Goal: Browse casually

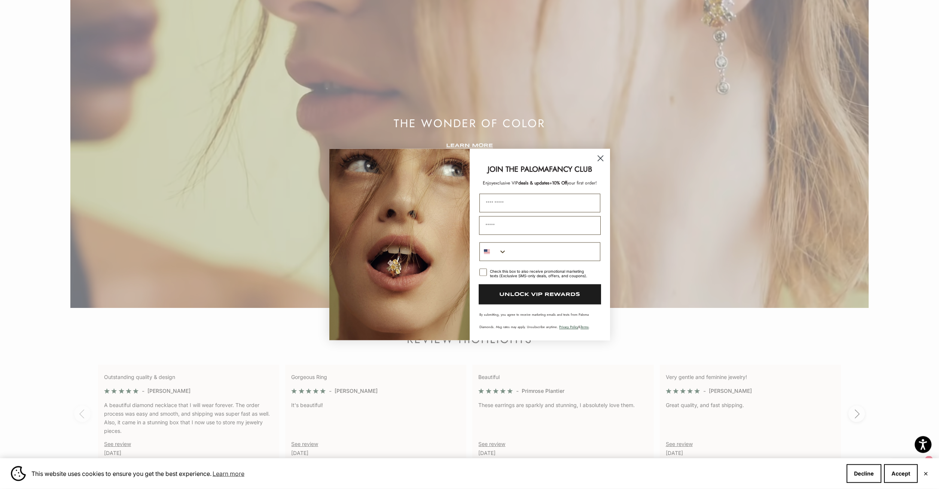
scroll to position [1794, 0]
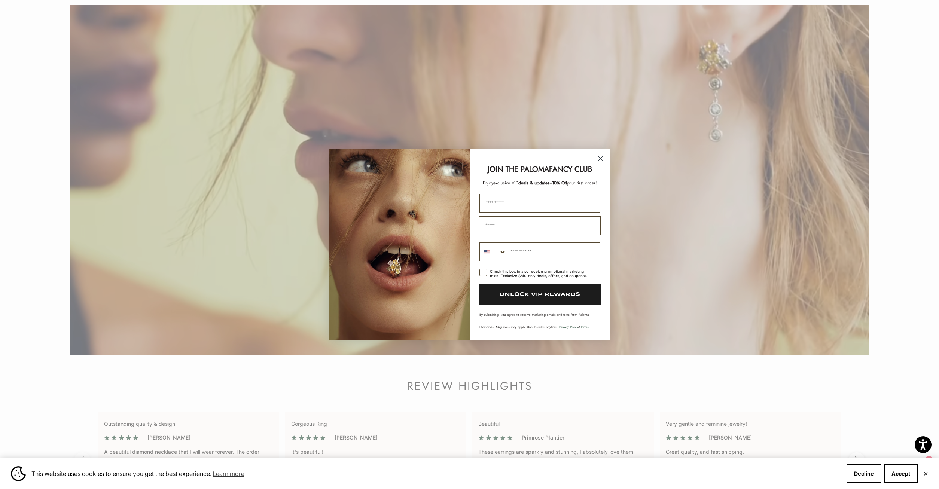
click at [596, 158] on circle "Close dialog" at bounding box center [600, 158] width 12 height 12
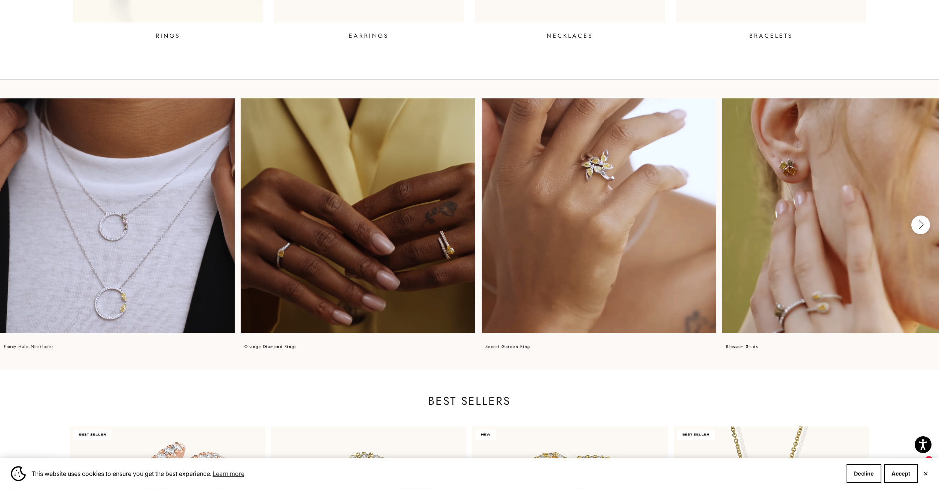
scroll to position [539, 0]
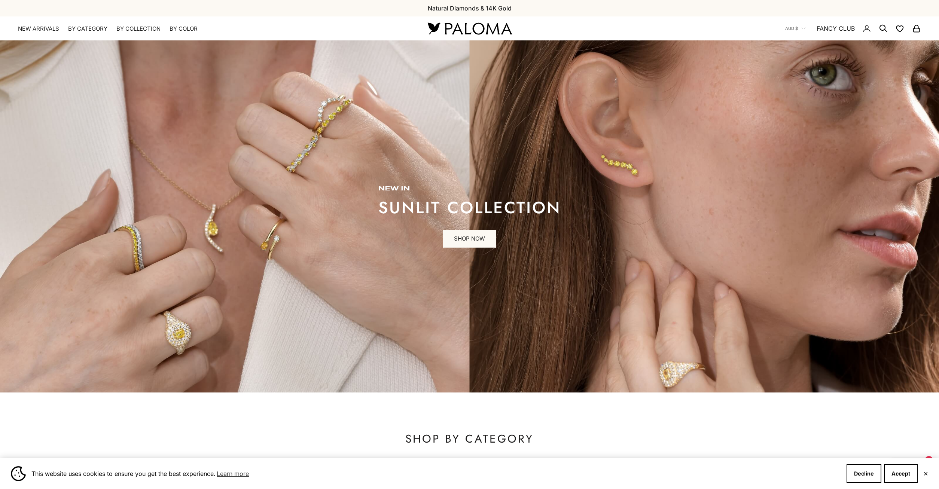
scroll to position [802, 0]
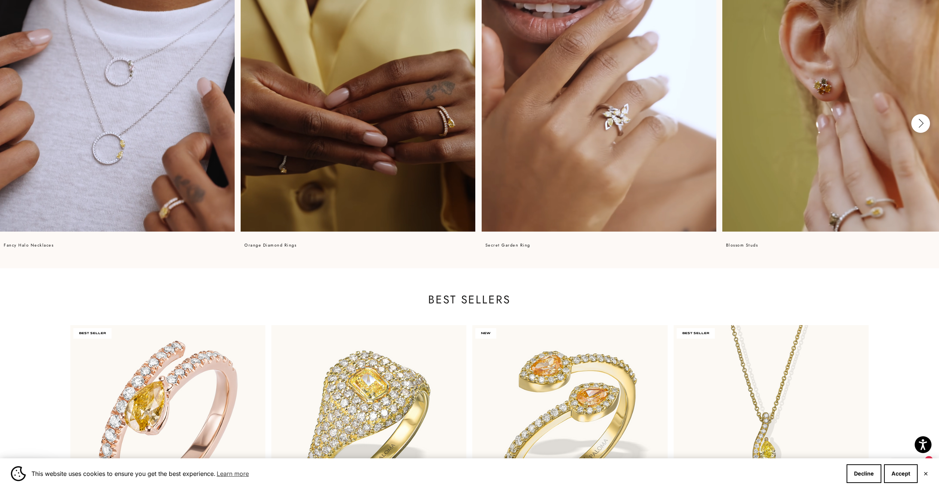
click at [319, 194] on video at bounding box center [358, 114] width 235 height 235
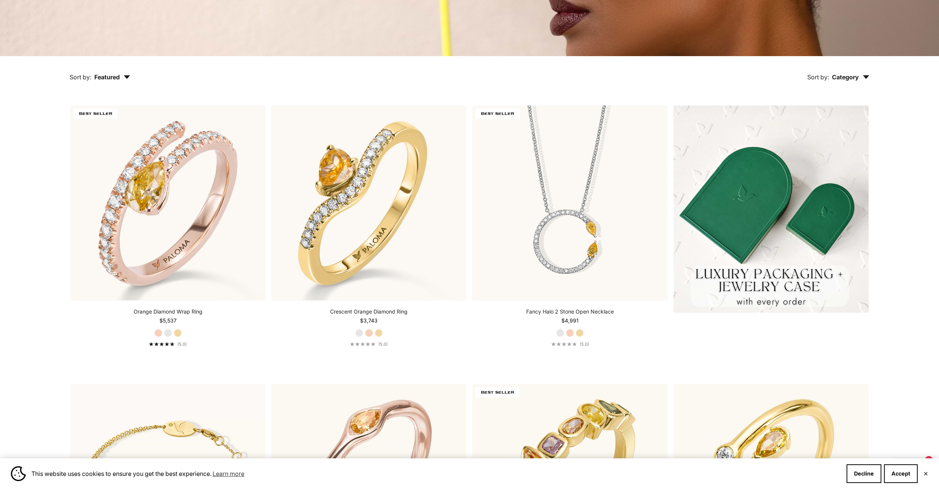
scroll to position [229, 0]
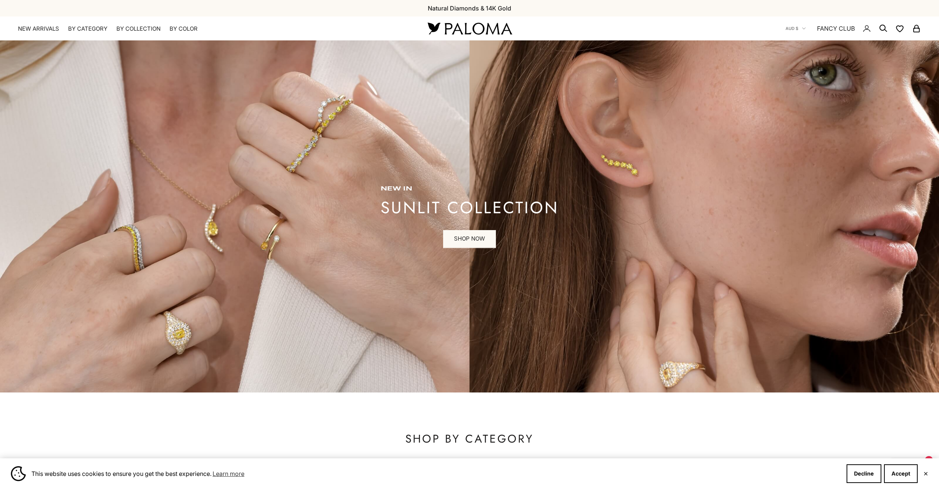
scroll to position [802, 0]
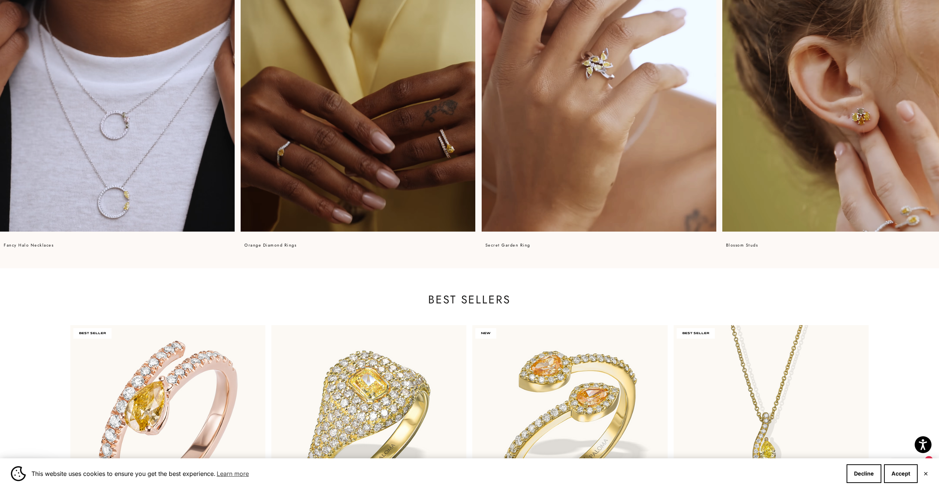
scroll to position [802, 0]
